Goal: Entertainment & Leisure: Consume media (video, audio)

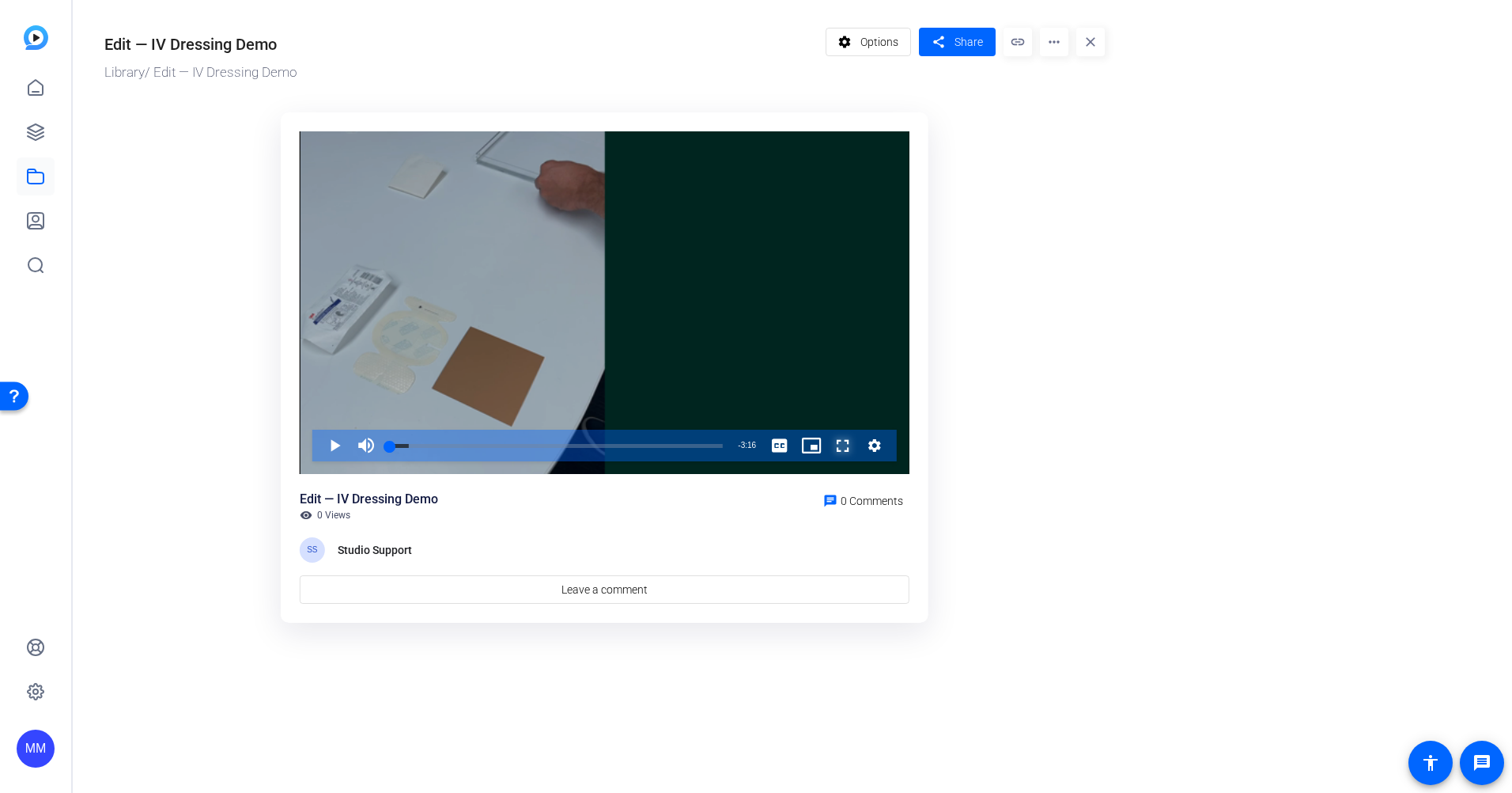
click at [828, 446] on span "Video Player" at bounding box center [828, 445] width 0 height 32
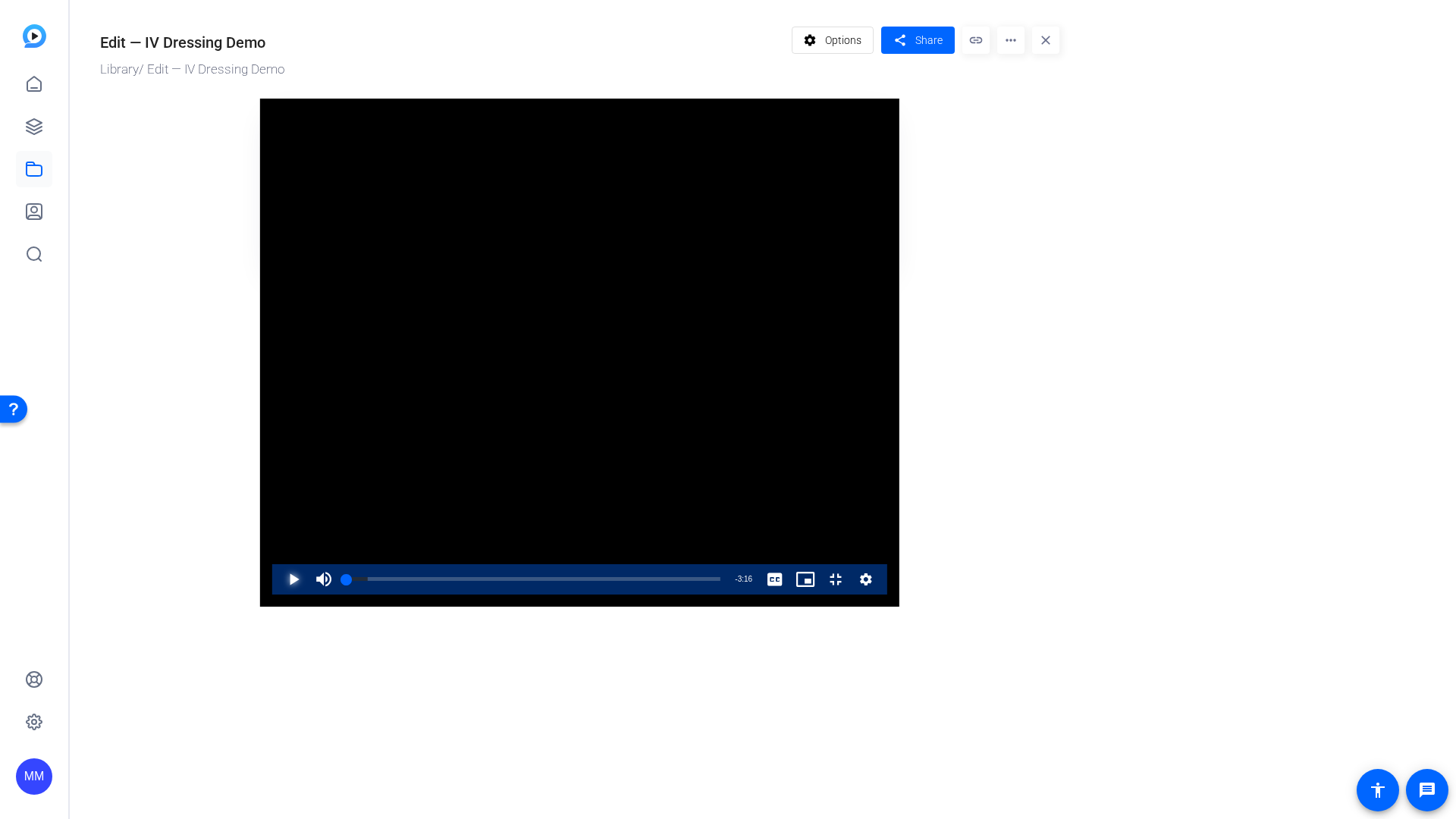
click at [278, 594] on span "Video Player" at bounding box center [278, 580] width 0 height 31
click at [728, 594] on div "Loaded : 100.00% 2:57 3:16" at bounding box center [533, 580] width 389 height 31
click at [899, 164] on video "Video Player" at bounding box center [580, 352] width 640 height 508
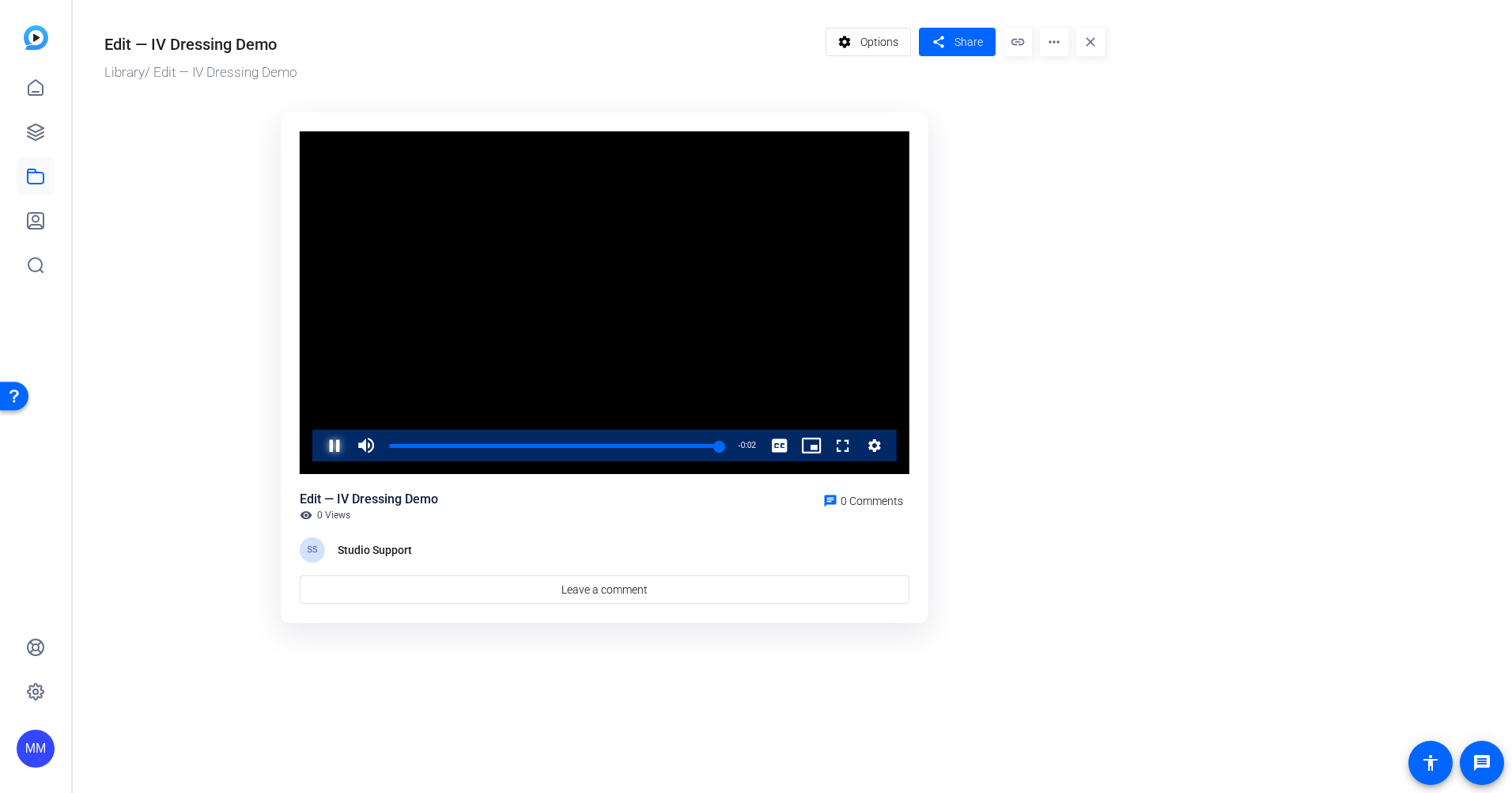
click at [319, 440] on span "Video Player" at bounding box center [319, 445] width 0 height 32
